Goal: Entertainment & Leisure: Consume media (video, audio)

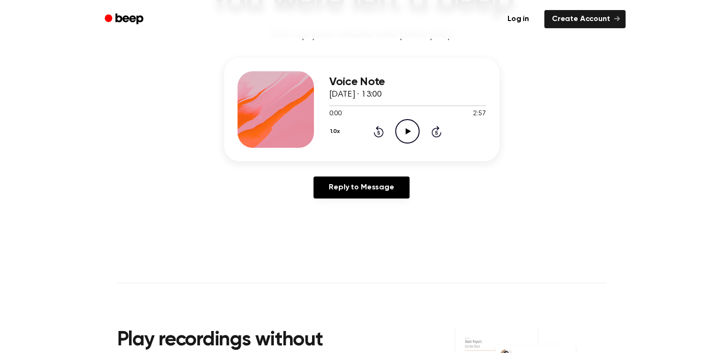
scroll to position [96, 0]
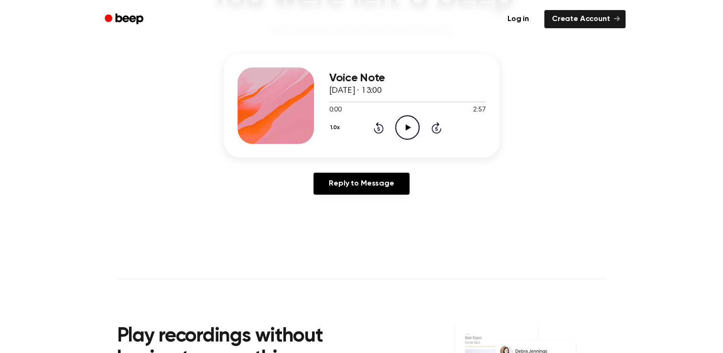
click at [404, 127] on icon "Play Audio" at bounding box center [407, 127] width 24 height 24
click at [380, 129] on icon at bounding box center [379, 129] width 2 height 4
click at [404, 133] on icon "Play Audio" at bounding box center [407, 127] width 24 height 24
click at [403, 134] on icon "Pause Audio" at bounding box center [407, 127] width 24 height 24
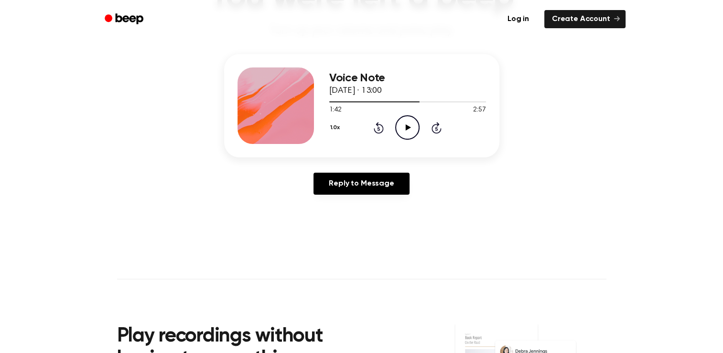
click at [413, 130] on icon "Play Audio" at bounding box center [407, 127] width 24 height 24
click at [413, 130] on icon "Pause Audio" at bounding box center [407, 127] width 24 height 24
click at [379, 125] on icon at bounding box center [379, 127] width 10 height 11
drag, startPoint x: 379, startPoint y: 125, endPoint x: 382, endPoint y: 122, distance: 5.1
click at [382, 122] on icon "Rewind 5 seconds" at bounding box center [378, 127] width 11 height 12
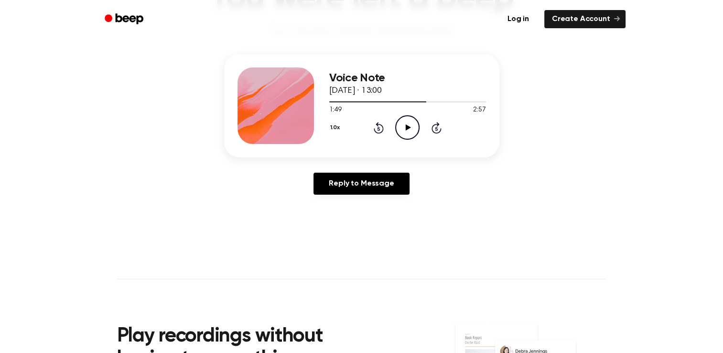
click at [378, 125] on icon at bounding box center [379, 127] width 10 height 11
click at [415, 130] on icon "Play Audio" at bounding box center [407, 127] width 24 height 24
click at [415, 130] on icon "Pause Audio" at bounding box center [407, 127] width 24 height 24
click at [381, 125] on icon at bounding box center [379, 127] width 10 height 11
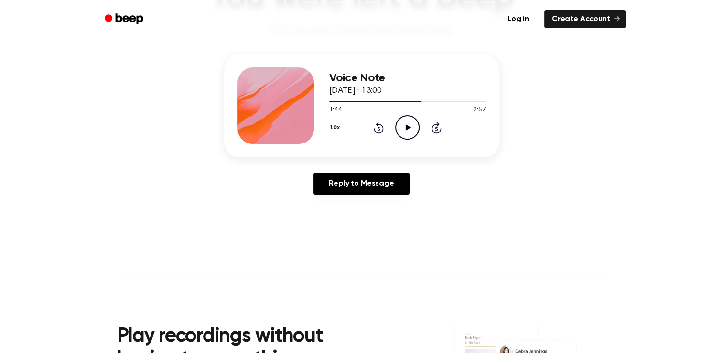
click at [381, 125] on icon at bounding box center [379, 127] width 10 height 11
click at [404, 124] on icon "Pause Audio" at bounding box center [407, 127] width 24 height 24
click at [384, 125] on div "1.0x Rewind 5 seconds Play Audio Skip 5 seconds" at bounding box center [407, 127] width 157 height 24
click at [379, 126] on icon "Rewind 5 seconds" at bounding box center [378, 127] width 11 height 12
